Goal: Task Accomplishment & Management: Manage account settings

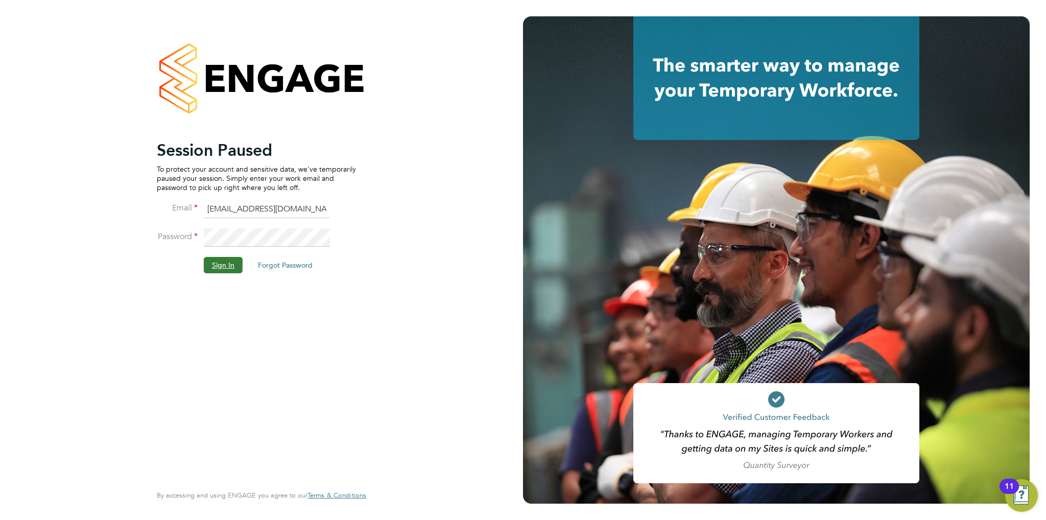
click at [215, 259] on button "Sign In" at bounding box center [223, 265] width 39 height 16
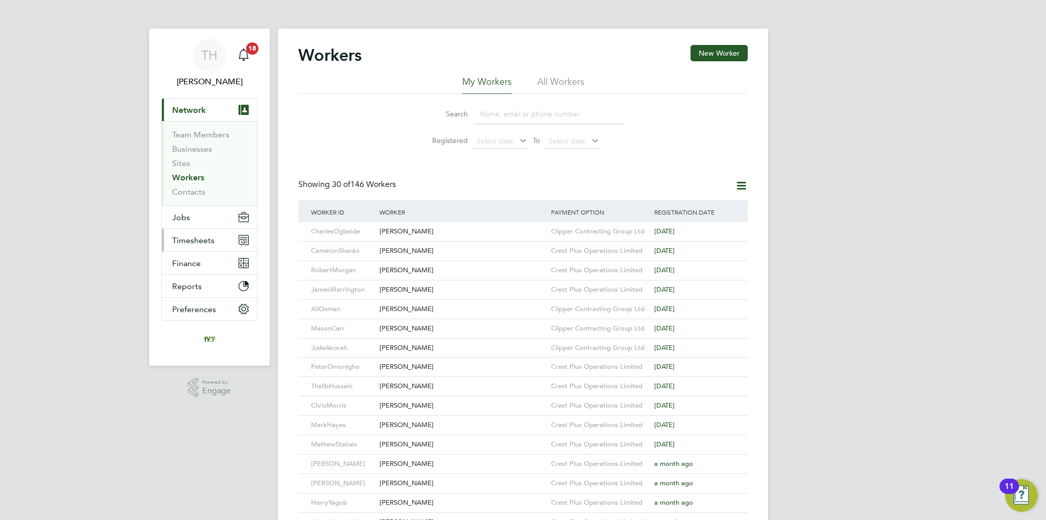
click at [203, 242] on span "Timesheets" at bounding box center [193, 240] width 42 height 10
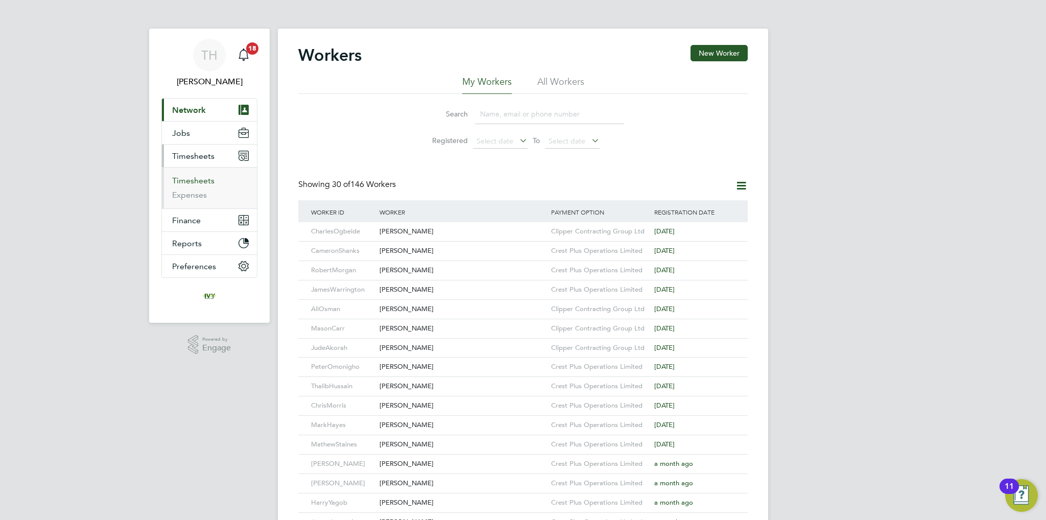
click at [194, 176] on link "Timesheets" at bounding box center [193, 181] width 42 height 10
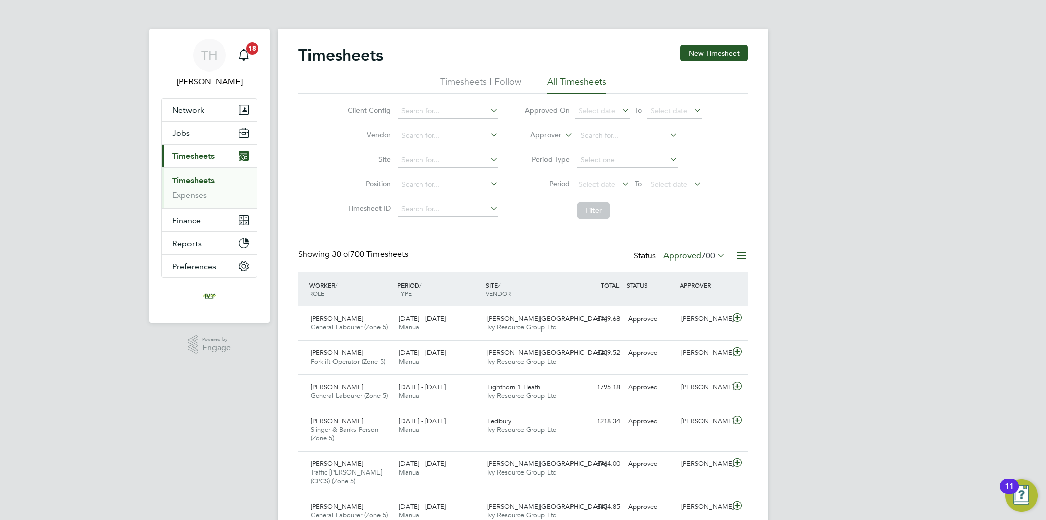
click at [678, 253] on label "Approved 700" at bounding box center [694, 256] width 62 height 10
click at [676, 299] on li "Submitted" at bounding box center [685, 302] width 47 height 14
